Goal: Task Accomplishment & Management: Manage account settings

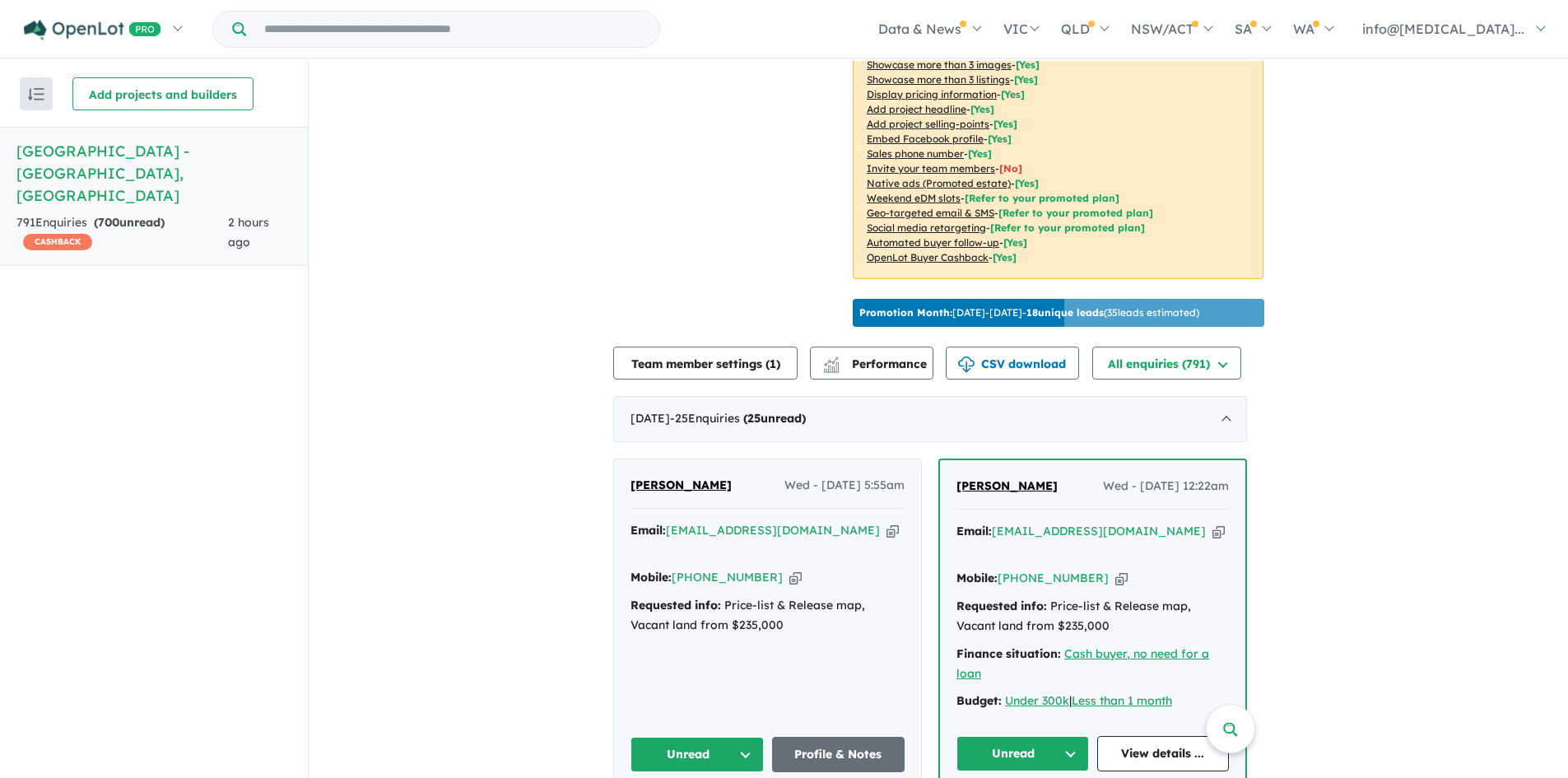
scroll to position [432, 0]
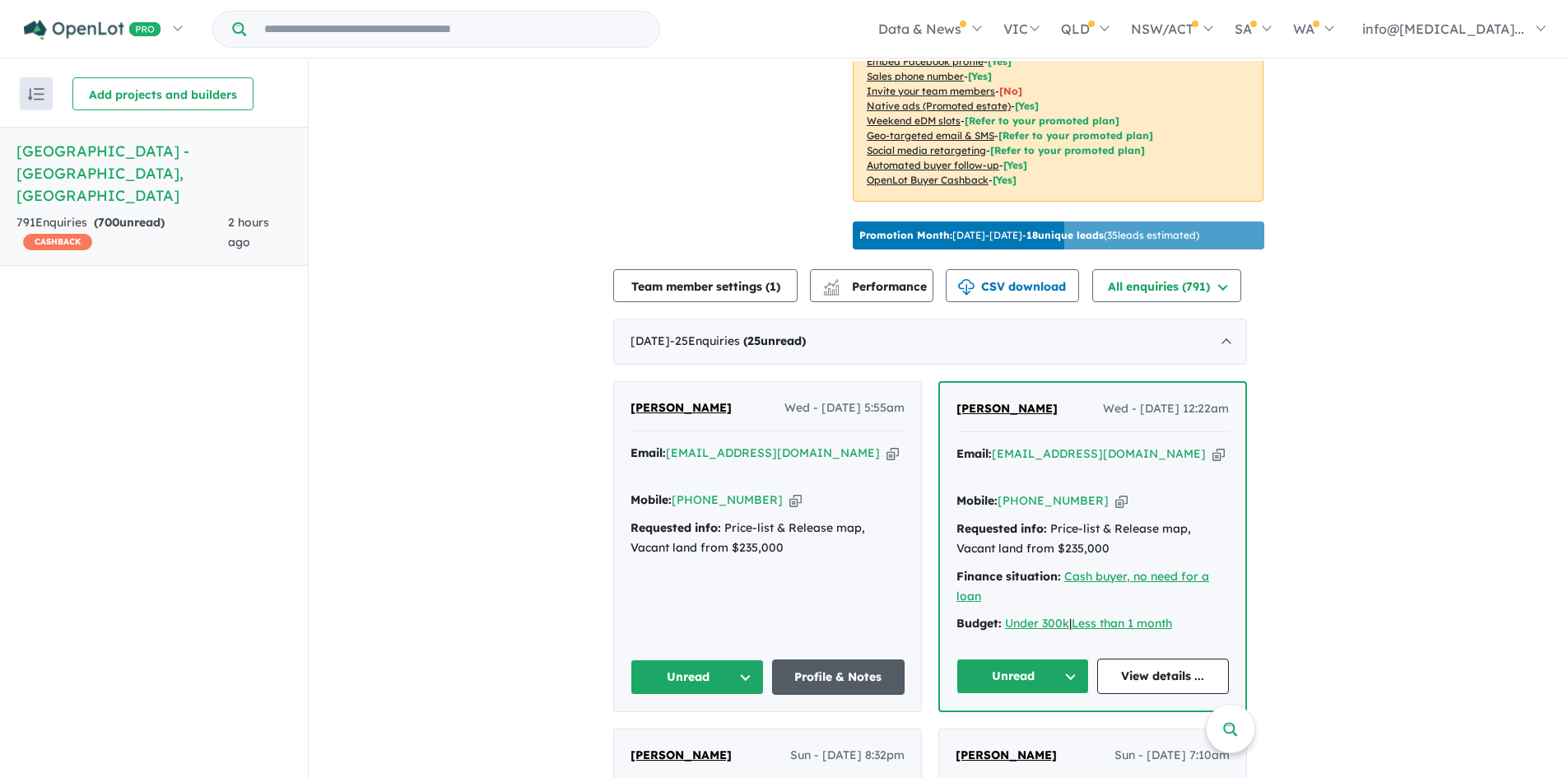
click at [868, 660] on link "Profile & Notes" at bounding box center [838, 678] width 134 height 35
click at [1204, 659] on link "View details ..." at bounding box center [1164, 677] width 133 height 35
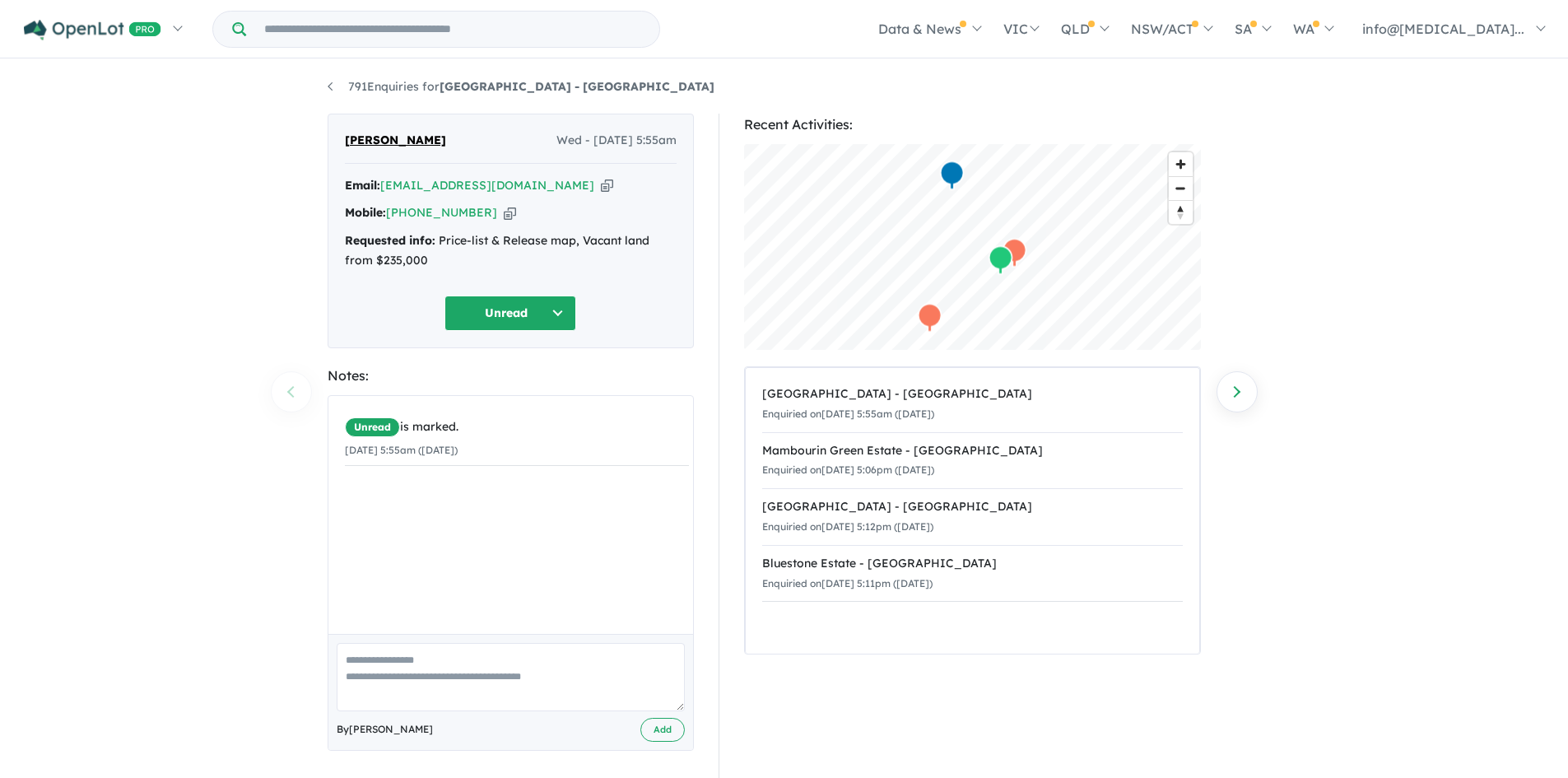
click at [601, 182] on icon "button" at bounding box center [607, 186] width 13 height 18
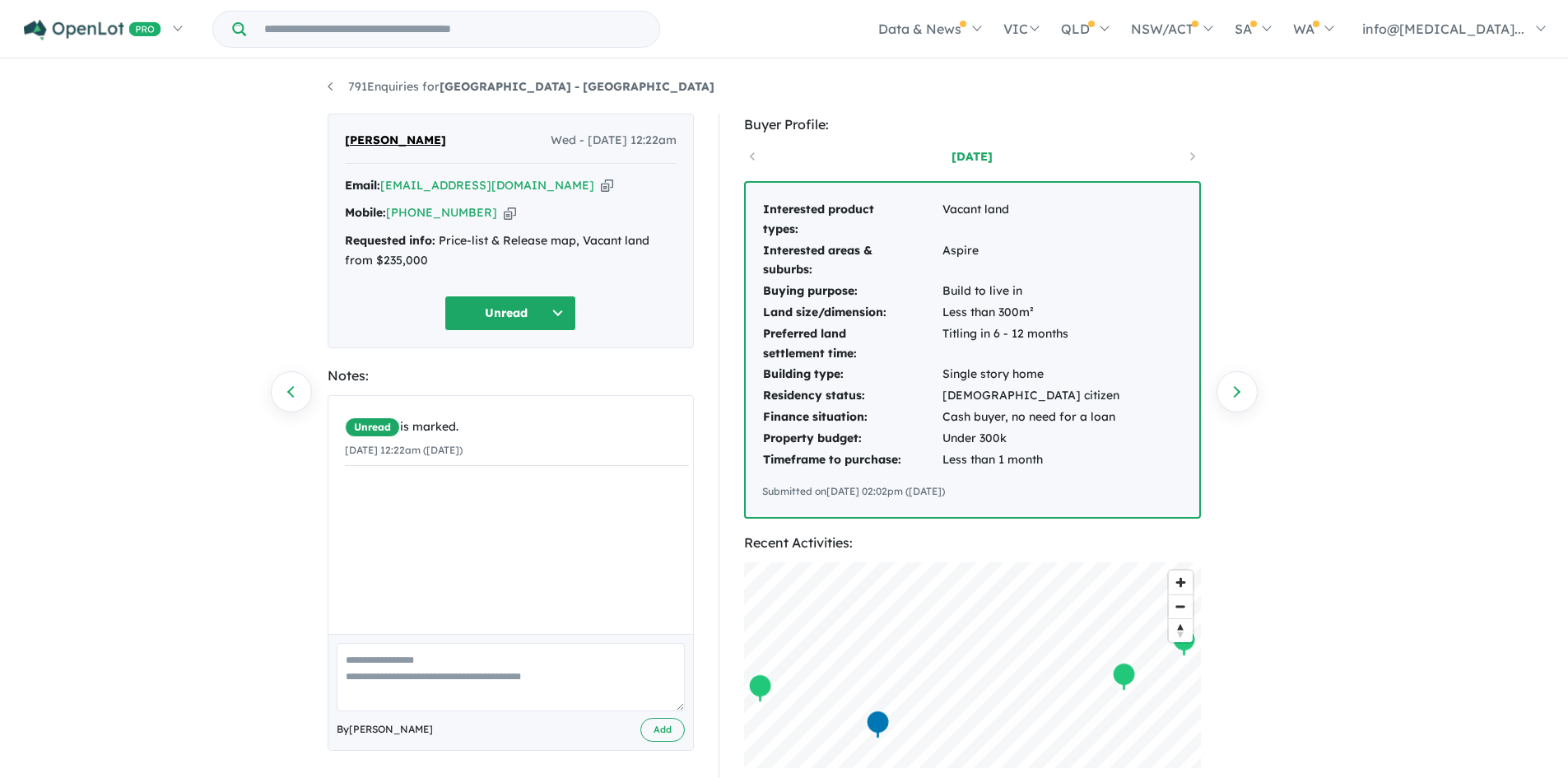
click at [601, 183] on icon "button" at bounding box center [607, 186] width 13 height 18
